Goal: Information Seeking & Learning: Learn about a topic

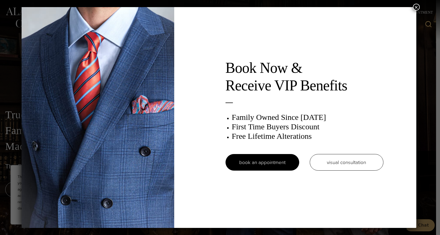
click at [419, 7] on button "×" at bounding box center [416, 7] width 7 height 7
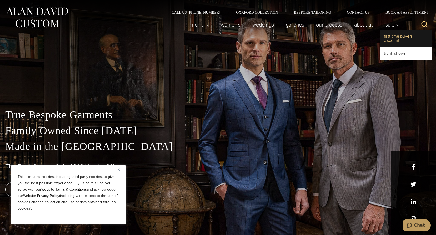
click at [390, 37] on link "First-Time Buyers Discount" at bounding box center [406, 38] width 53 height 17
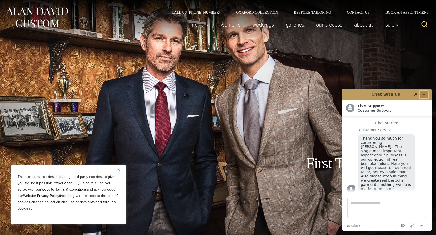
click at [423, 93] on icon "Minimize widget" at bounding box center [424, 95] width 4 height 4
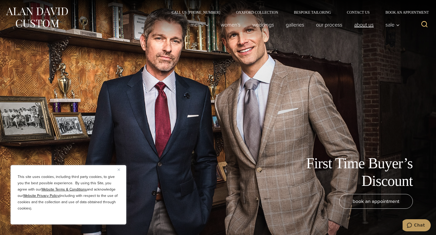
click at [366, 23] on link "About Us" at bounding box center [364, 24] width 31 height 11
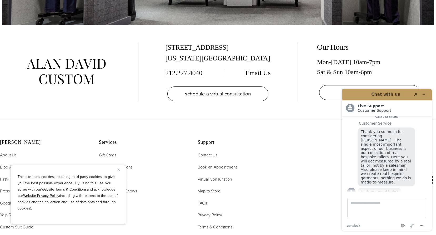
scroll to position [2238, 0]
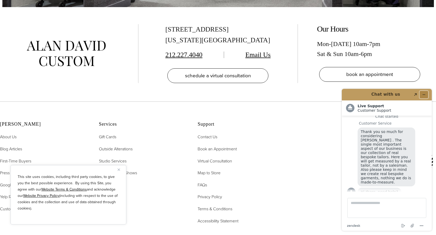
click at [423, 96] on icon "Minimize widget" at bounding box center [424, 95] width 4 height 4
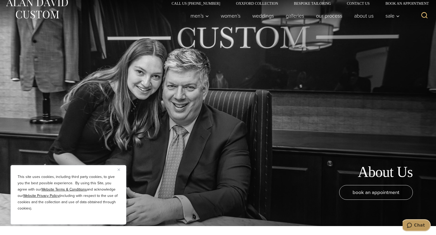
scroll to position [0, 0]
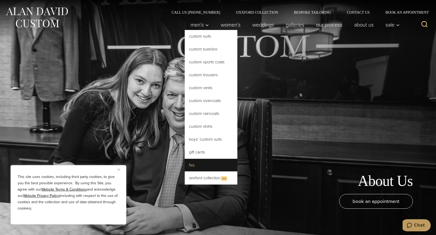
click at [194, 164] on link "FAQ" at bounding box center [211, 165] width 53 height 13
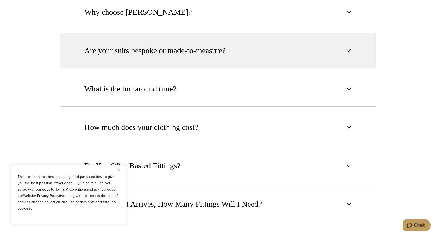
scroll to position [342, 0]
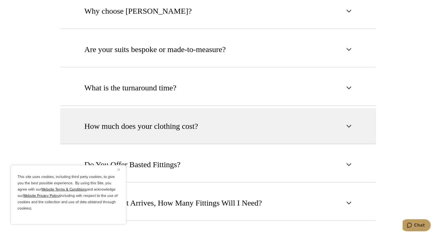
click at [141, 121] on span "How much does your clothing cost?" at bounding box center [142, 127] width 114 height 12
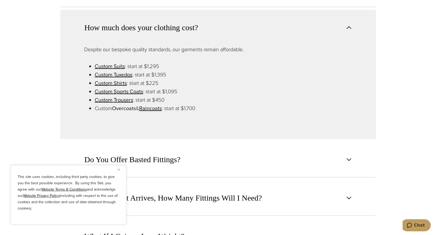
scroll to position [474, 0]
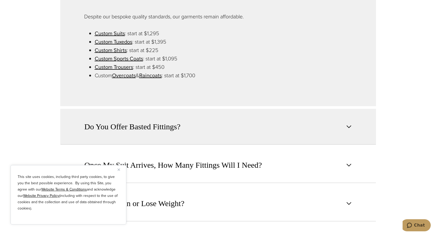
click at [121, 121] on span "Do You Offer Basted Fittings?" at bounding box center [133, 127] width 96 height 12
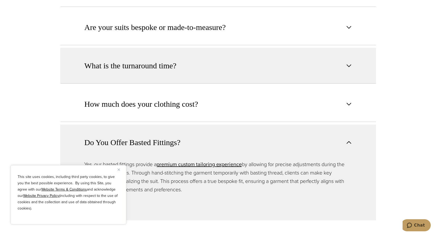
scroll to position [369, 0]
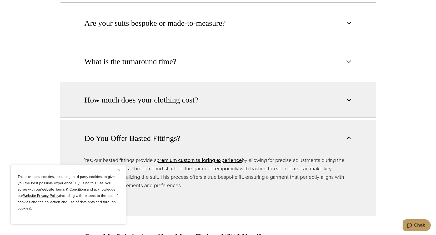
click at [128, 94] on span "How much does your clothing cost?" at bounding box center [142, 100] width 114 height 12
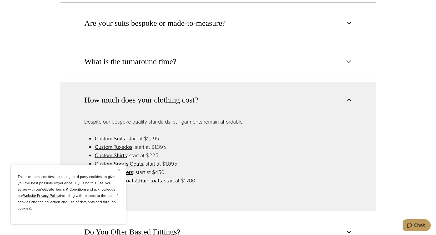
scroll to position [395, 0]
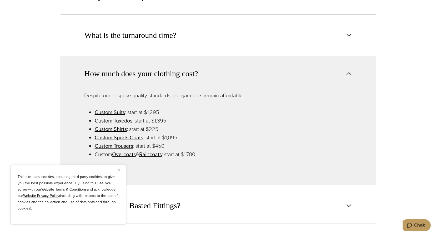
click at [119, 169] on img "Close" at bounding box center [119, 170] width 2 height 2
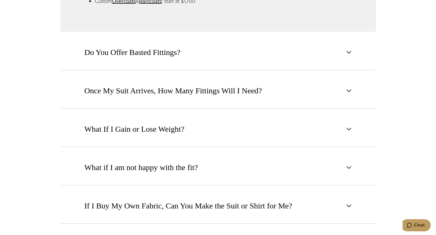
scroll to position [737, 0]
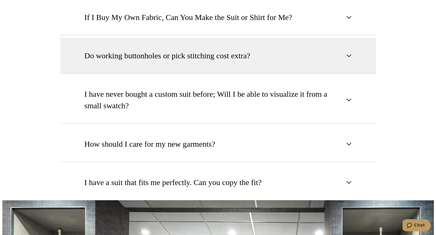
click at [167, 50] on span "Do working buttonholes or pick stitching cost extra?" at bounding box center [168, 56] width 166 height 12
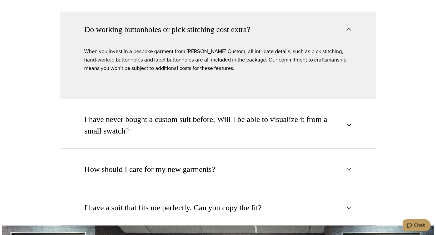
scroll to position [696, 0]
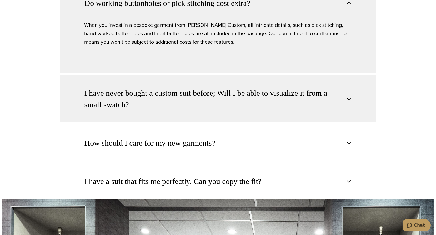
click at [106, 87] on span "I have never bought a custom suit before; Will I be able to visualize it from a…" at bounding box center [214, 98] width 259 height 23
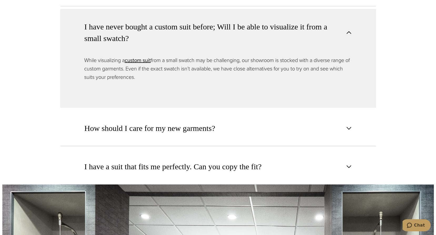
scroll to position [723, 0]
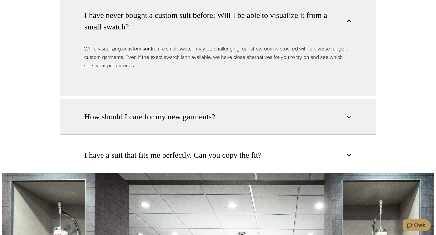
click at [95, 111] on span "How should I care for my new garments?" at bounding box center [150, 117] width 131 height 12
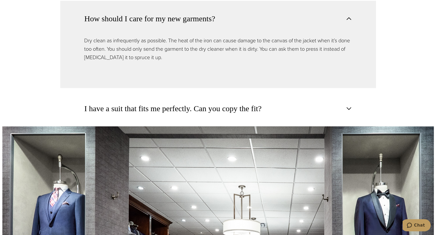
scroll to position [775, 0]
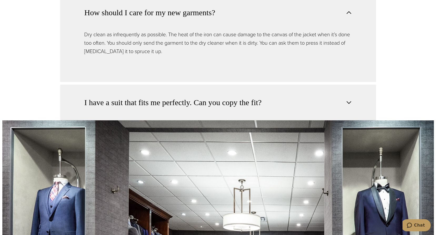
click at [97, 97] on span "I have a suit that fits me perfectly. Can you copy the fit?" at bounding box center [173, 103] width 177 height 12
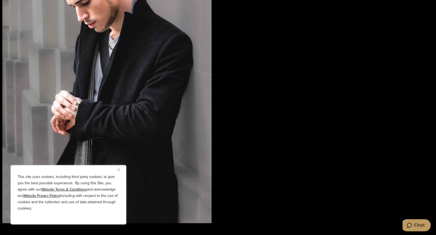
scroll to position [1053, 0]
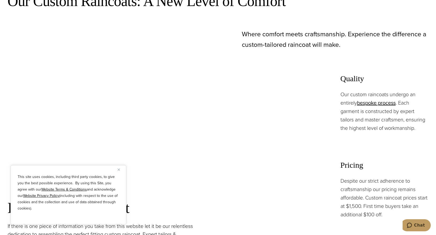
scroll to position [184, 0]
